Goal: Feedback & Contribution: Submit feedback/report problem

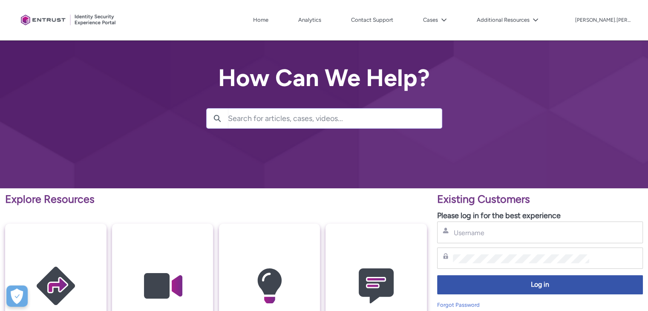
click at [488, 237] on div "Username" at bounding box center [539, 232] width 195 height 11
click at [475, 233] on input "Username" at bounding box center [521, 232] width 136 height 9
type input "andrei.nedelcu@idea-bank.ro"
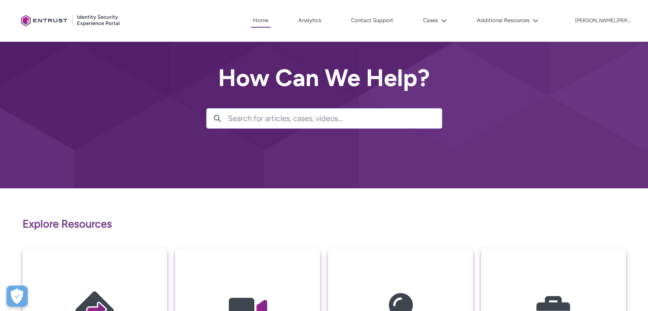
scroll to position [2, 0]
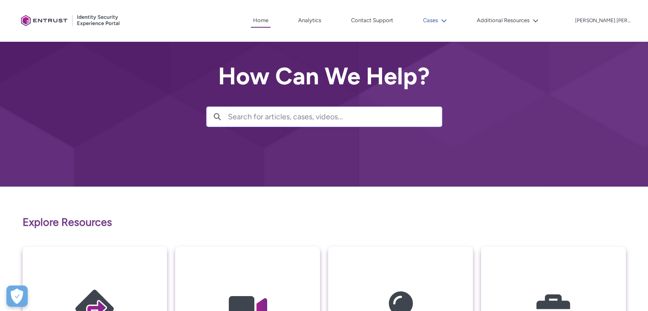
click at [449, 22] on button "Cases" at bounding box center [435, 20] width 28 height 13
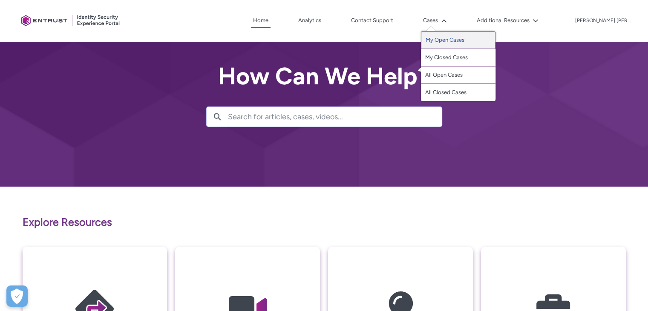
click at [465, 44] on link "My Open Cases" at bounding box center [458, 40] width 75 height 18
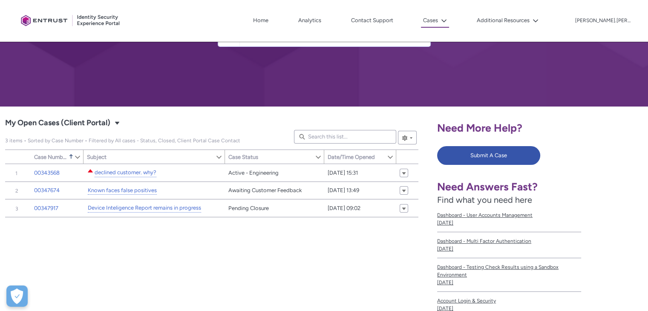
scroll to position [119, 0]
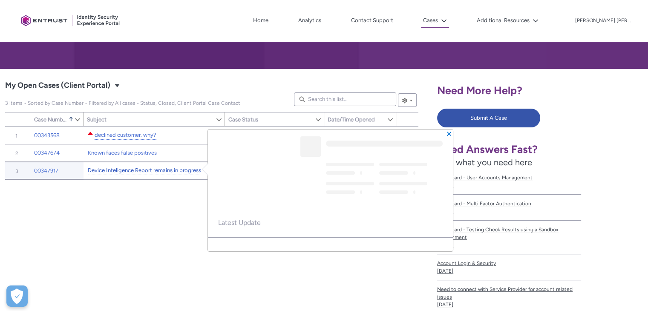
click at [136, 171] on link "Device Inteligence Report remains in progress" at bounding box center [144, 170] width 113 height 9
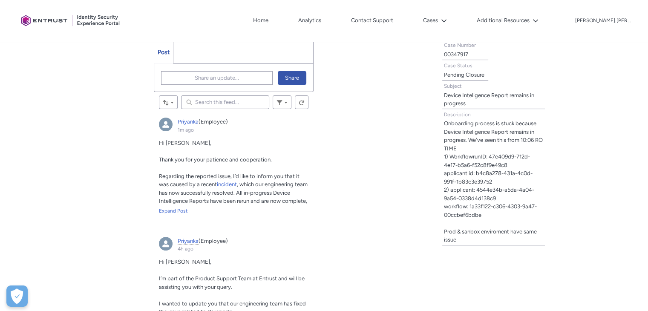
scroll to position [256, 0]
click at [181, 213] on div "Expand Post" at bounding box center [234, 211] width 150 height 8
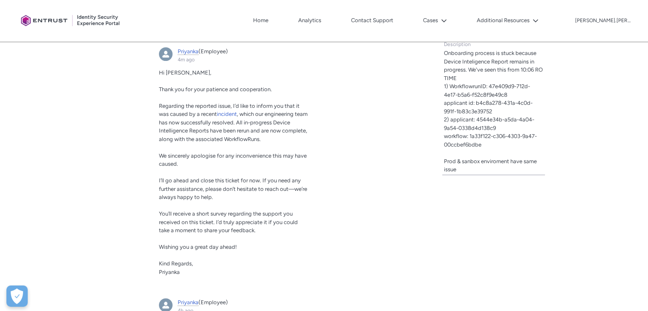
scroll to position [327, 0]
drag, startPoint x: 157, startPoint y: 87, endPoint x: 279, endPoint y: 164, distance: 144.3
click at [279, 164] on article "[PERSON_NAME] (Employee) 4m ago Actions for this Feed Item Hi [PERSON_NAME], Th…" at bounding box center [234, 166] width 160 height 246
copy div "Thank you for your patience and cooperation. Regarding the reported issue, I’d …"
click at [447, 18] on icon at bounding box center [444, 21] width 6 height 6
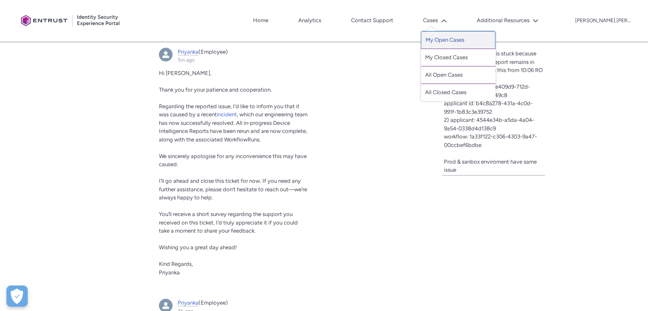
click at [468, 43] on link "My Open Cases" at bounding box center [458, 40] width 75 height 18
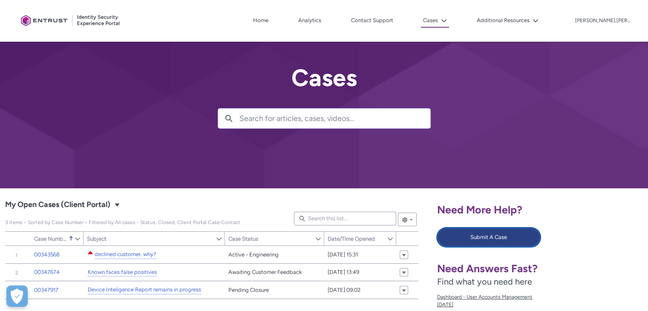
click at [484, 237] on button "Submit A Case" at bounding box center [488, 237] width 103 height 19
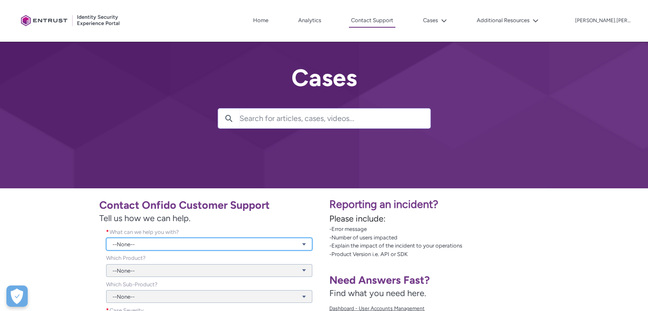
click at [203, 247] on link "--None--" at bounding box center [209, 244] width 206 height 13
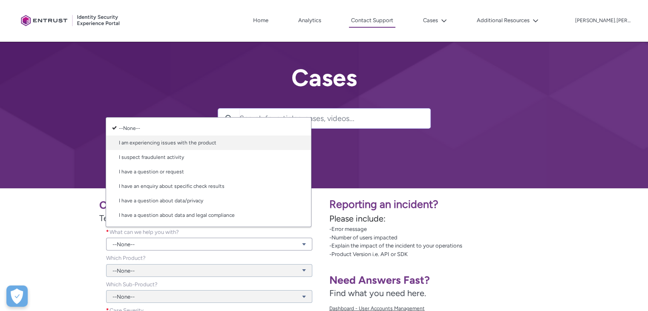
click at [164, 147] on link "I am experiencing issues with the product" at bounding box center [208, 142] width 205 height 14
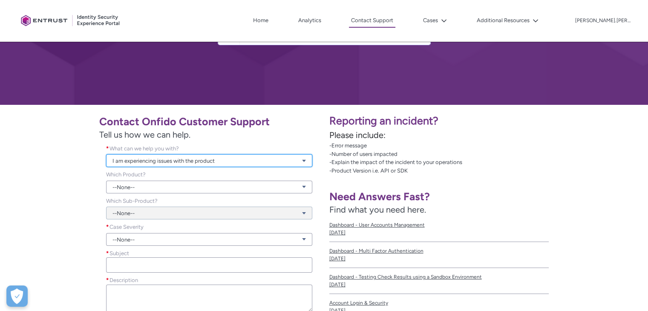
scroll to position [84, 0]
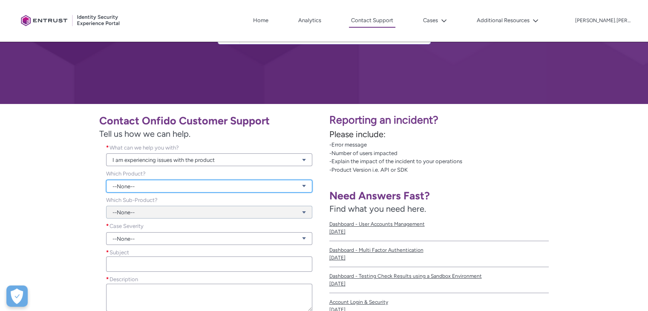
click at [149, 183] on link "--None--" at bounding box center [209, 186] width 206 height 13
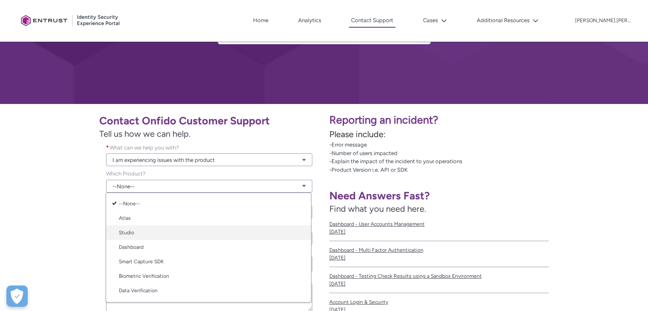
click at [143, 229] on link "Studio" at bounding box center [208, 232] width 205 height 14
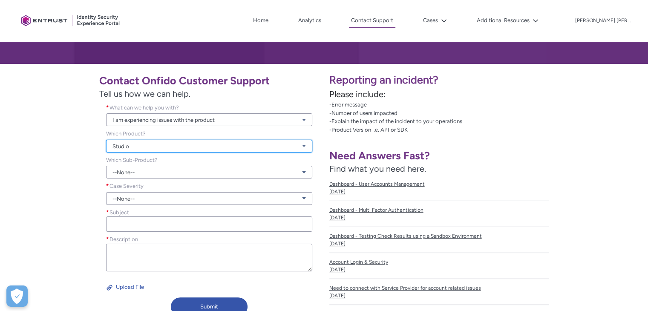
scroll to position [125, 0]
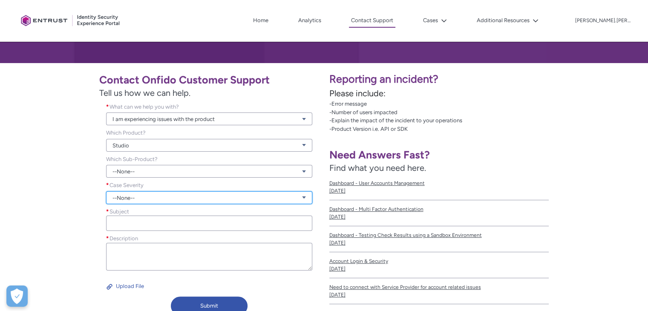
click at [149, 198] on link "--None--" at bounding box center [209, 197] width 206 height 13
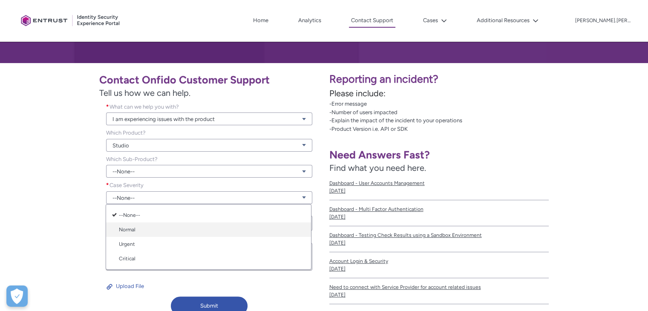
click at [131, 229] on link "Normal" at bounding box center [208, 229] width 205 height 14
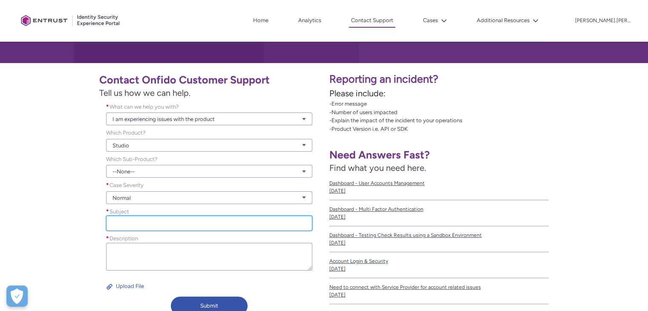
click at [151, 221] on input "Subject *" at bounding box center [209, 222] width 206 height 15
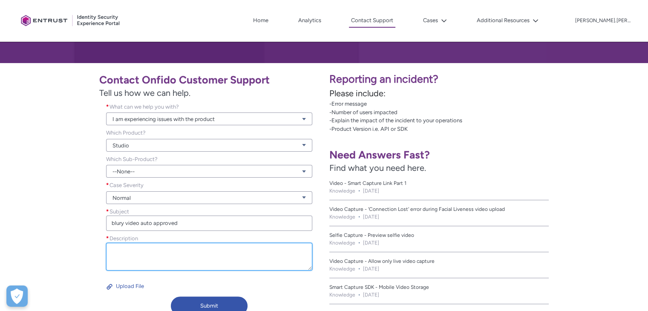
click at [148, 253] on textarea "Description *" at bounding box center [209, 257] width 206 height 28
click at [173, 256] on textarea "Description *" at bounding box center [209, 257] width 206 height 28
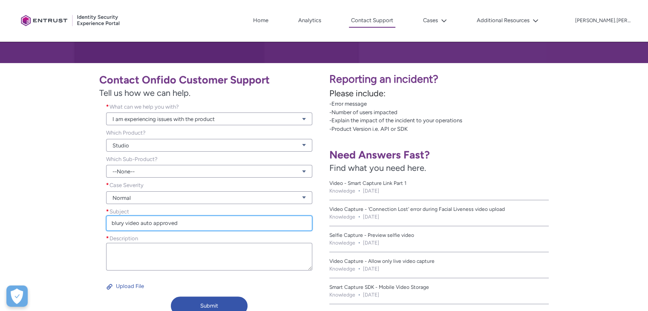
click at [138, 222] on input "blury video auto approved" at bounding box center [209, 222] width 206 height 15
type input "blury video - auto approved"
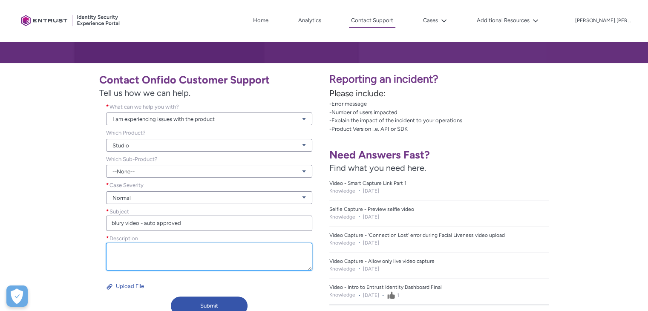
click at [153, 254] on textarea "Description *" at bounding box center [209, 257] width 206 height 28
click at [196, 251] on textarea "Pls verify this applicant ID:" at bounding box center [209, 257] width 206 height 28
paste textarea "2b3c6542-6cec-40d2-b9d8-016bdff5b579"
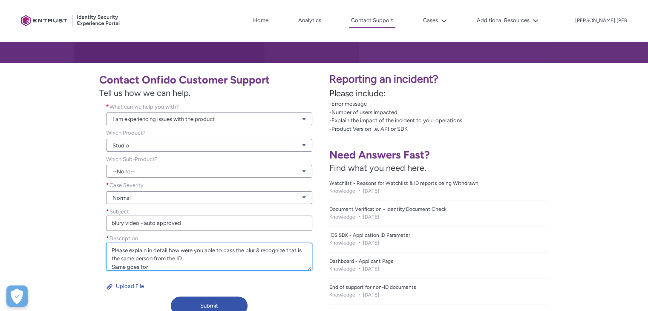
scroll to position [25, 0]
drag, startPoint x: 153, startPoint y: 265, endPoint x: 112, endPoint y: 262, distance: 41.0
click at [112, 262] on textarea "Pls verify this applicant ID: 2b3c6542-6cec-40d2-b9d8-016bdff5b579. Please expl…" at bounding box center [209, 257] width 206 height 28
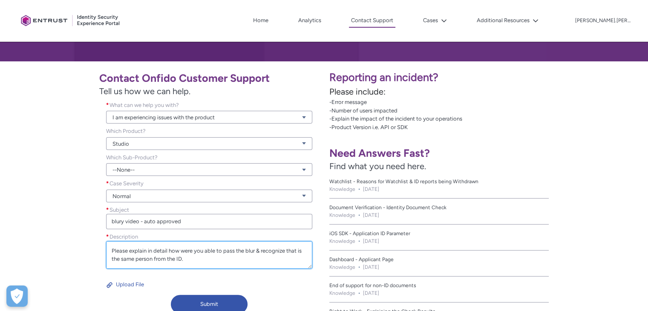
scroll to position [16, 0]
click at [199, 261] on textarea "Pls verify this applicant ID: 2b3c6542-6cec-40d2-b9d8-016bdff5b579. Please expl…" at bounding box center [209, 255] width 206 height 28
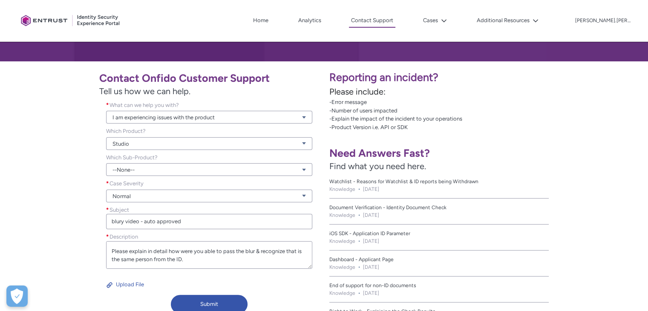
type textarea "Pls verify this applicant ID: 2b3c6542-6cec-40d2-b9d8-016bdff5b579. Please expl…"
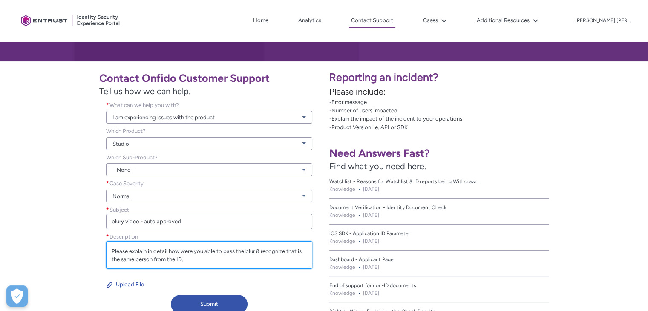
click at [192, 259] on textarea "Pls verify this applicant ID: 2b3c6542-6cec-40d2-b9d8-016bdff5b579. Please expl…" at bounding box center [209, 255] width 206 height 28
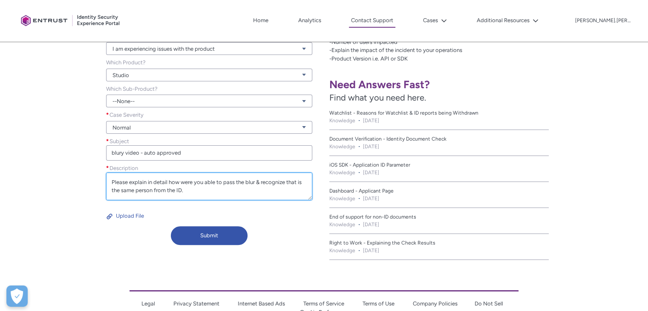
scroll to position [201, 0]
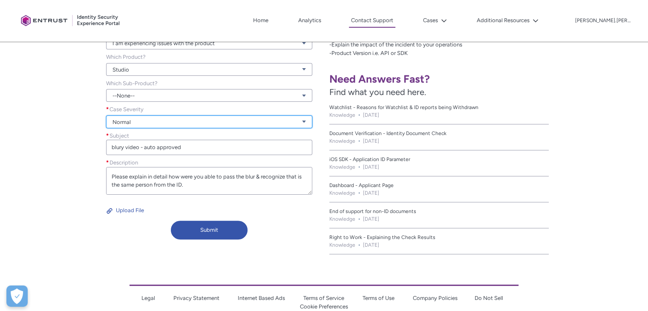
click at [141, 126] on link "Normal" at bounding box center [209, 121] width 206 height 13
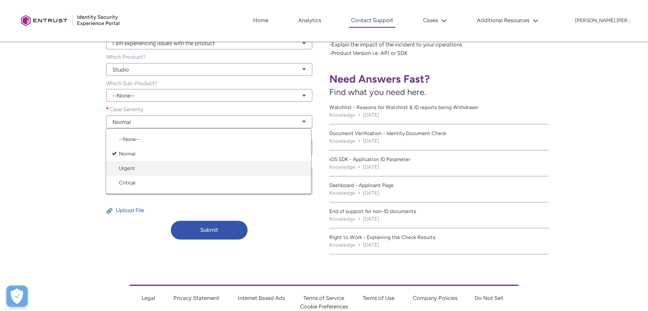
click at [129, 172] on link "Urgent" at bounding box center [208, 168] width 205 height 14
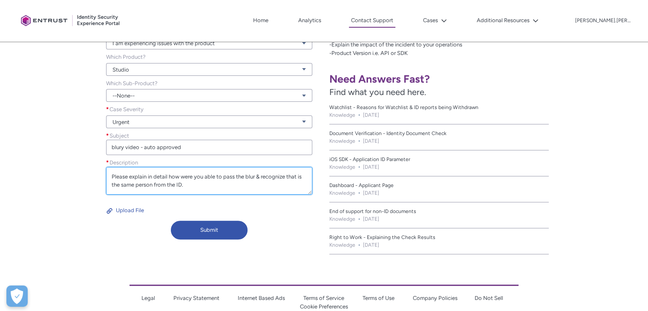
click at [207, 178] on textarea "Pls verify this applicant ID: 2b3c6542-6cec-40d2-b9d8-016bdff5b579. Please expl…" at bounding box center [209, 181] width 206 height 28
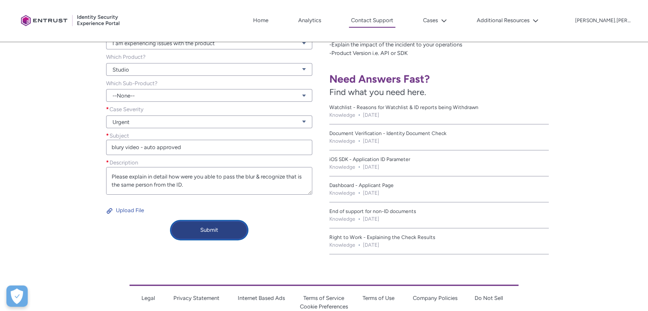
click at [215, 236] on button "Submit" at bounding box center [209, 230] width 77 height 19
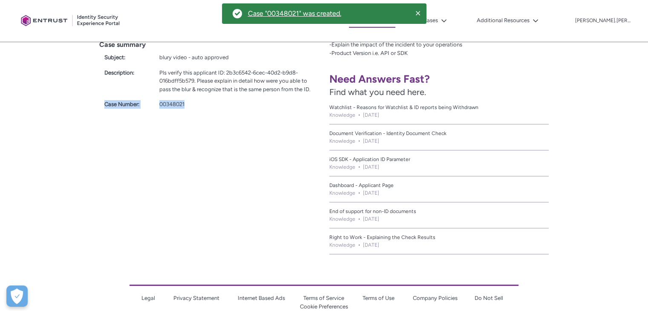
drag, startPoint x: 194, startPoint y: 101, endPoint x: 102, endPoint y: 106, distance: 92.6
click at [102, 106] on div "Case Number: 00348021" at bounding box center [209, 103] width 220 height 12
copy div "Case Number: 00348021"
